Goal: Task Accomplishment & Management: Manage account settings

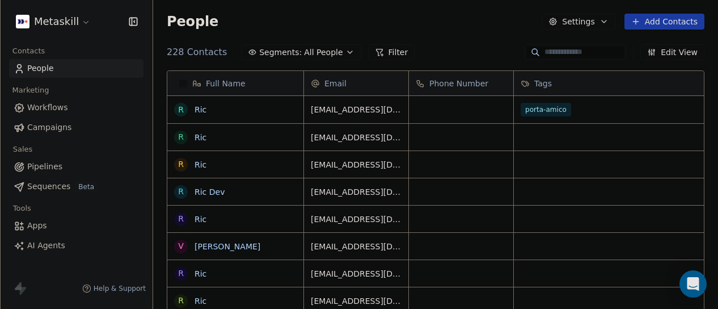
click at [674, 56] on button "Edit View" at bounding box center [672, 52] width 64 height 16
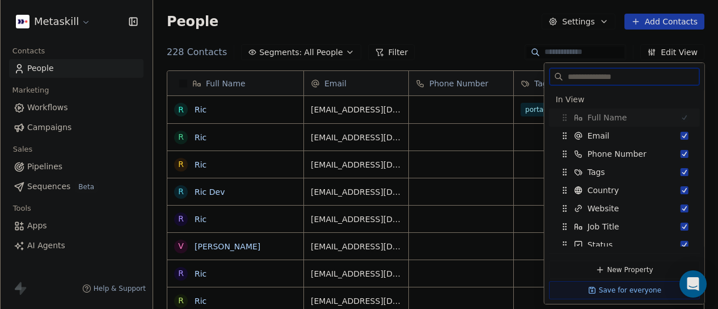
click at [621, 46] on div at bounding box center [576, 52] width 102 height 16
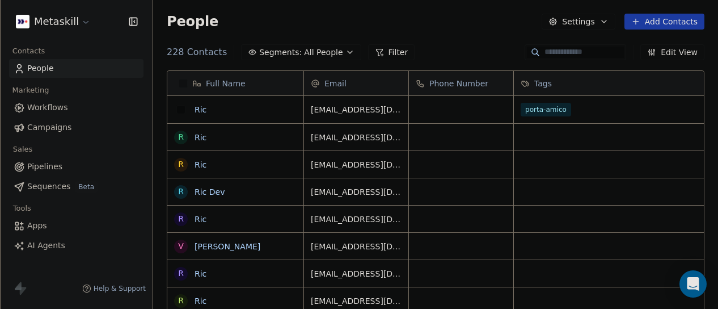
click at [178, 112] on button "grid" at bounding box center [180, 109] width 9 height 9
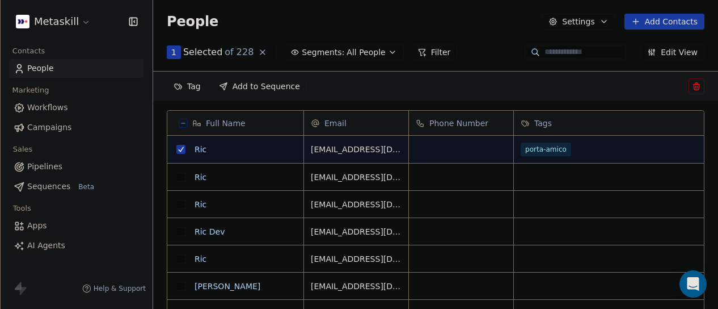
scroll to position [223, 556]
click at [182, 176] on button "grid" at bounding box center [180, 176] width 9 height 9
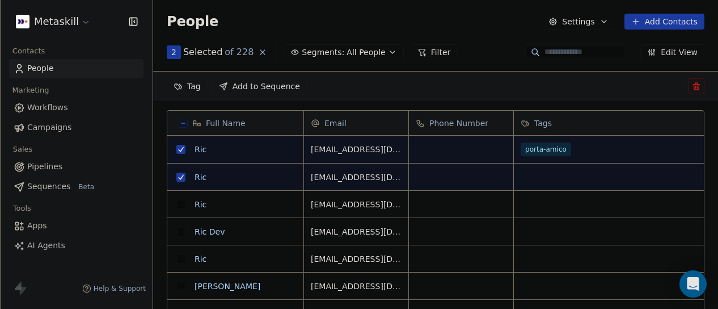
click at [179, 204] on button "grid" at bounding box center [180, 204] width 9 height 9
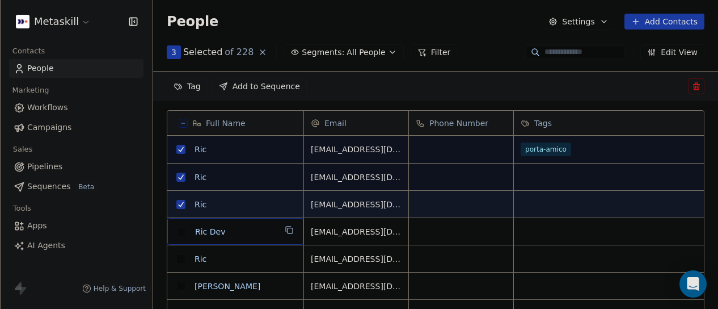
scroll to position [7, 0]
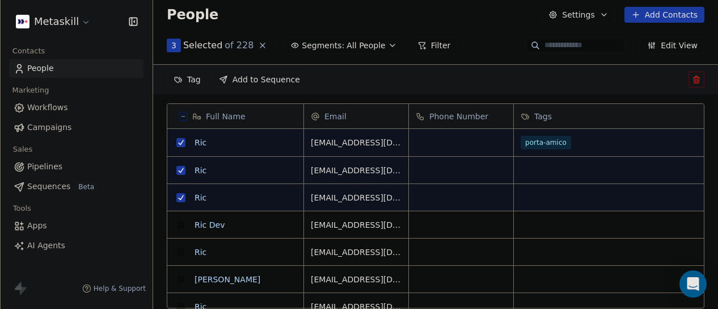
click at [179, 220] on button "grid" at bounding box center [180, 224] width 9 height 9
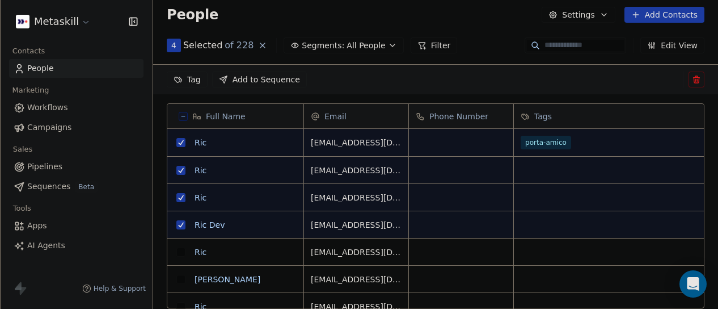
click at [182, 255] on button "grid" at bounding box center [180, 251] width 9 height 9
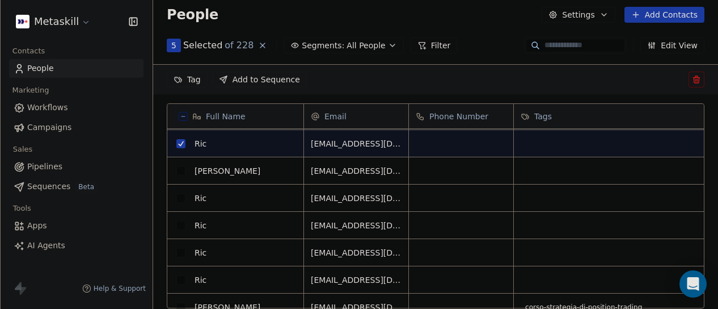
scroll to position [113, 0]
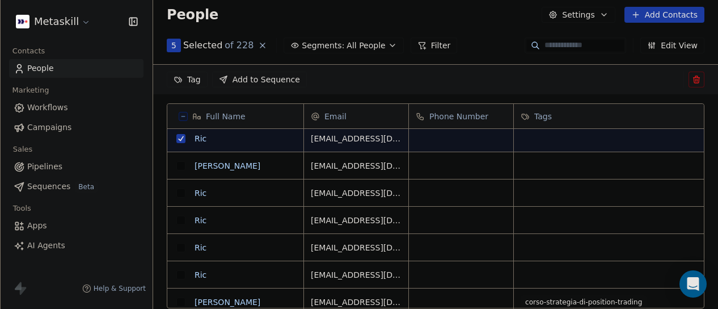
click at [179, 191] on button "grid" at bounding box center [180, 192] width 9 height 9
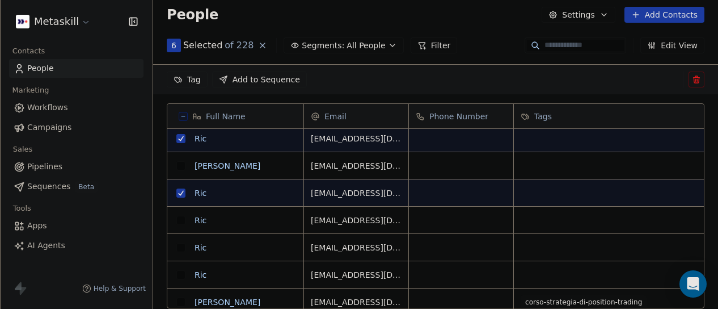
click at [179, 223] on button "grid" at bounding box center [180, 220] width 9 height 9
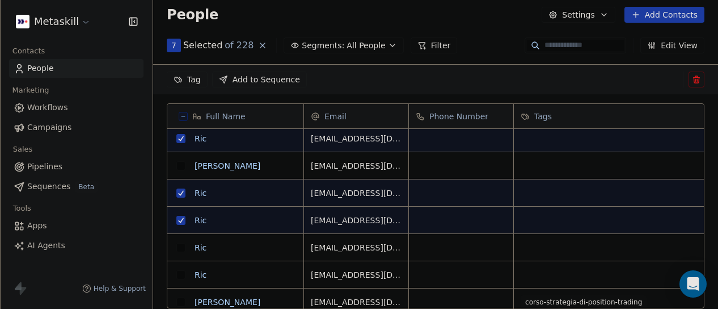
click at [183, 247] on button "grid" at bounding box center [180, 247] width 9 height 9
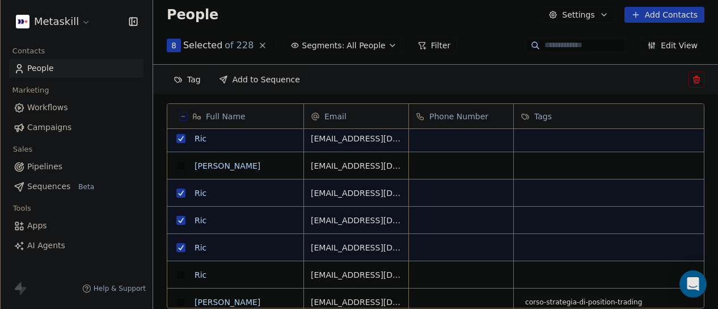
click at [180, 273] on button "grid" at bounding box center [180, 274] width 9 height 9
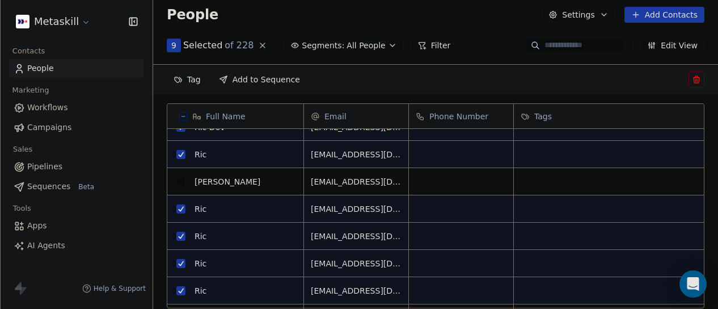
scroll to position [0, 0]
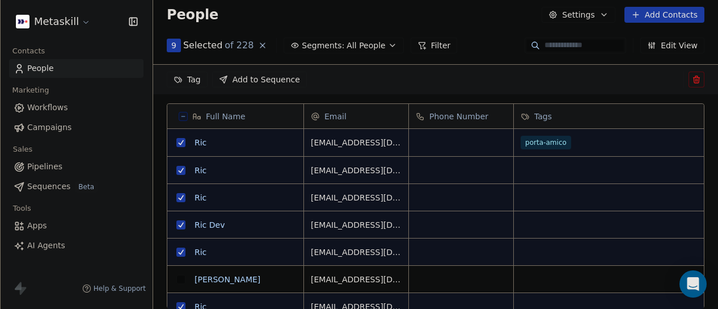
click at [699, 79] on icon at bounding box center [696, 80] width 5 height 5
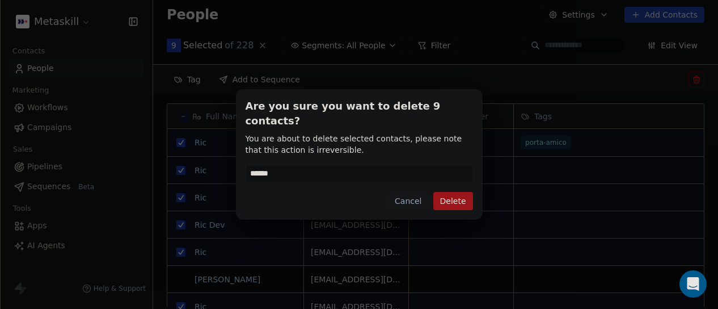
type input "******"
click at [461, 192] on button "Delete" at bounding box center [453, 201] width 40 height 18
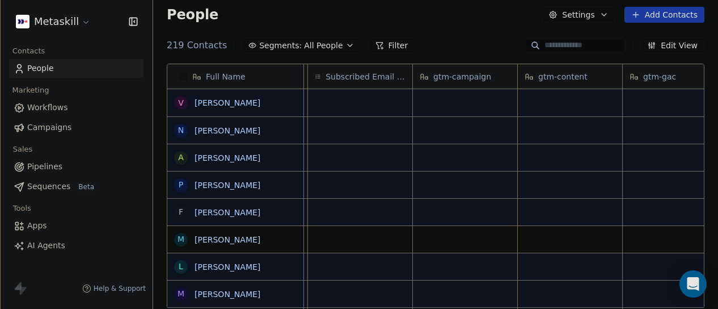
scroll to position [0, 1475]
